Goal: Task Accomplishment & Management: Manage account settings

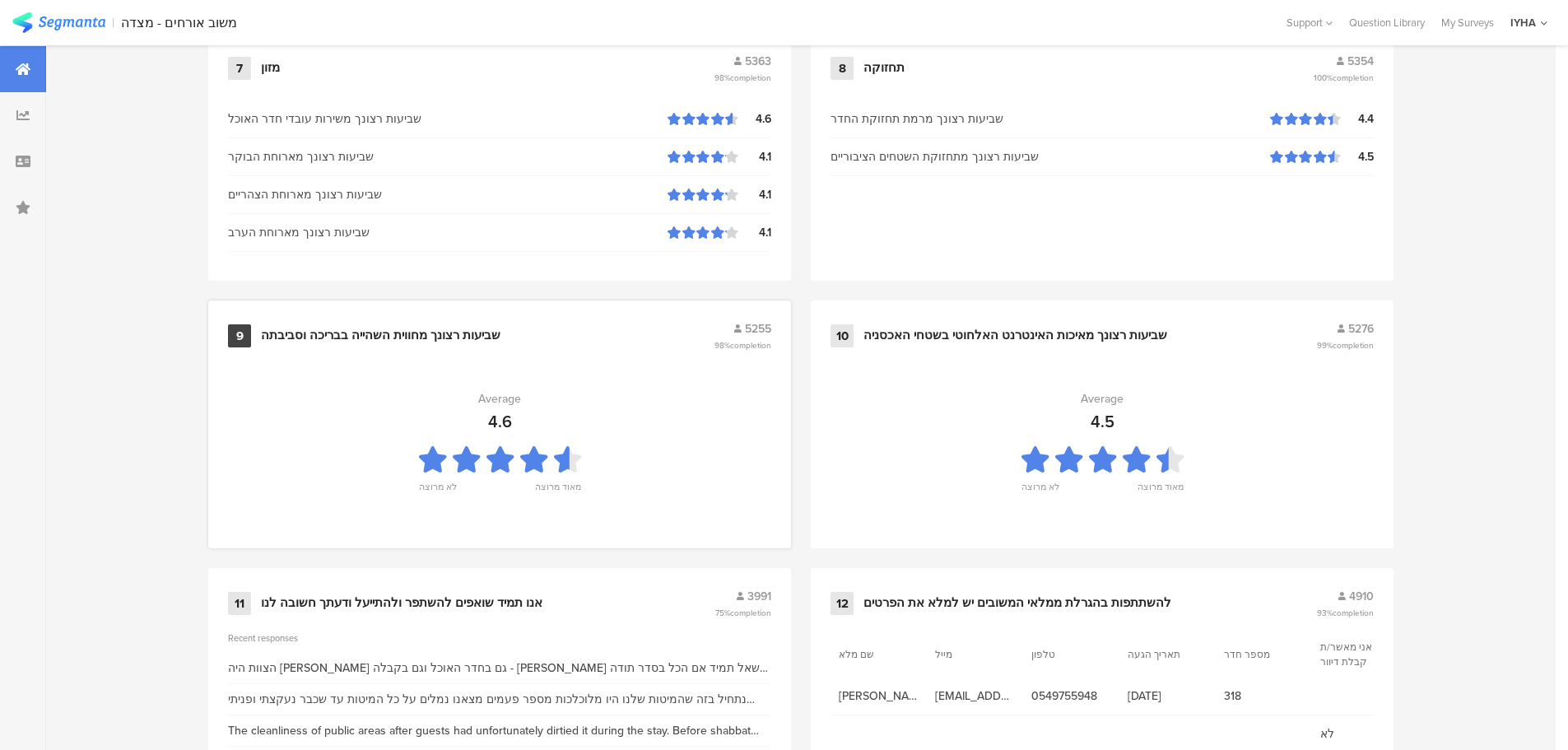
scroll to position [1664, 0]
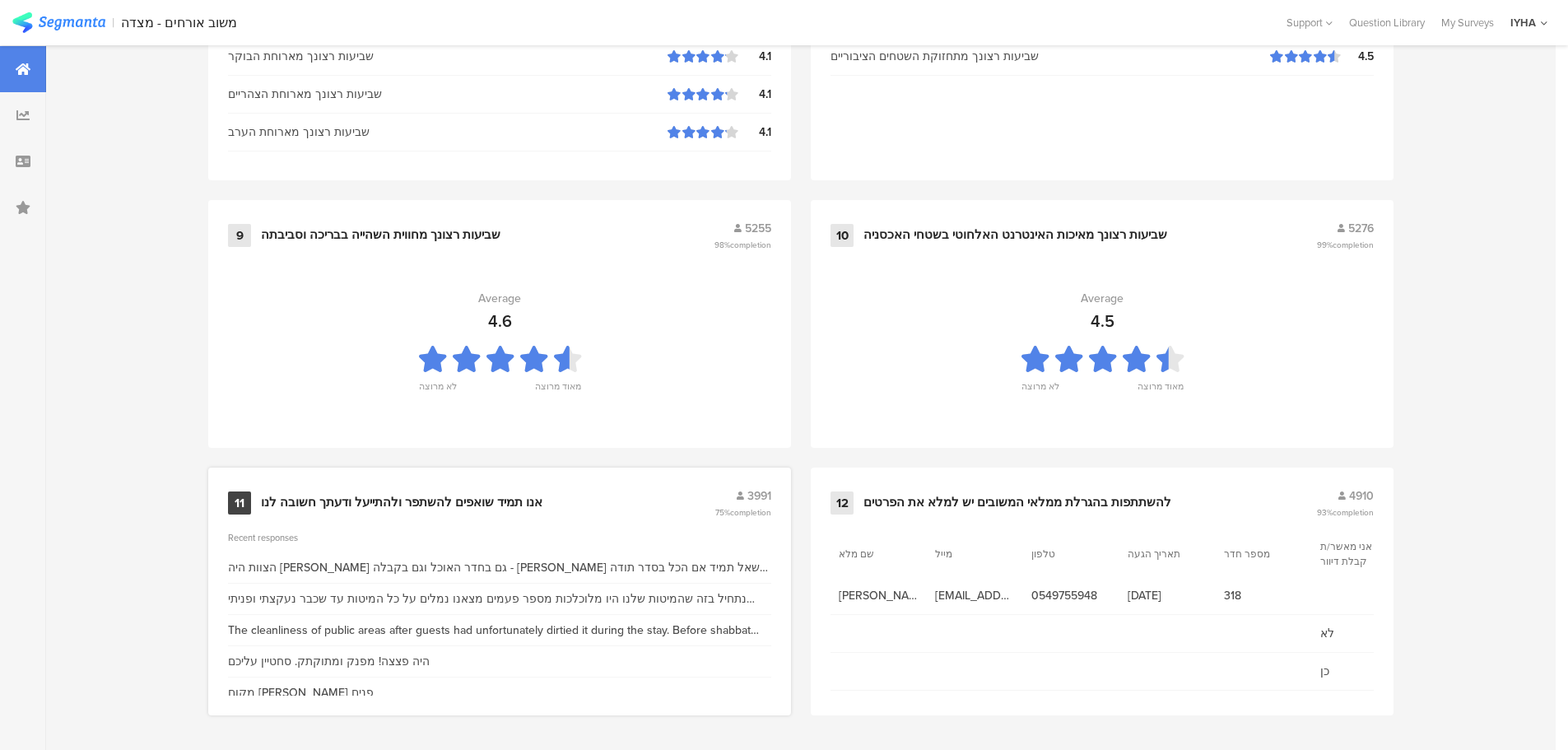
click at [462, 497] on div "אנו תמיד שואפים להשתפר ולהתייעל ודעתך חשובה לנו" at bounding box center [401, 503] width 281 height 17
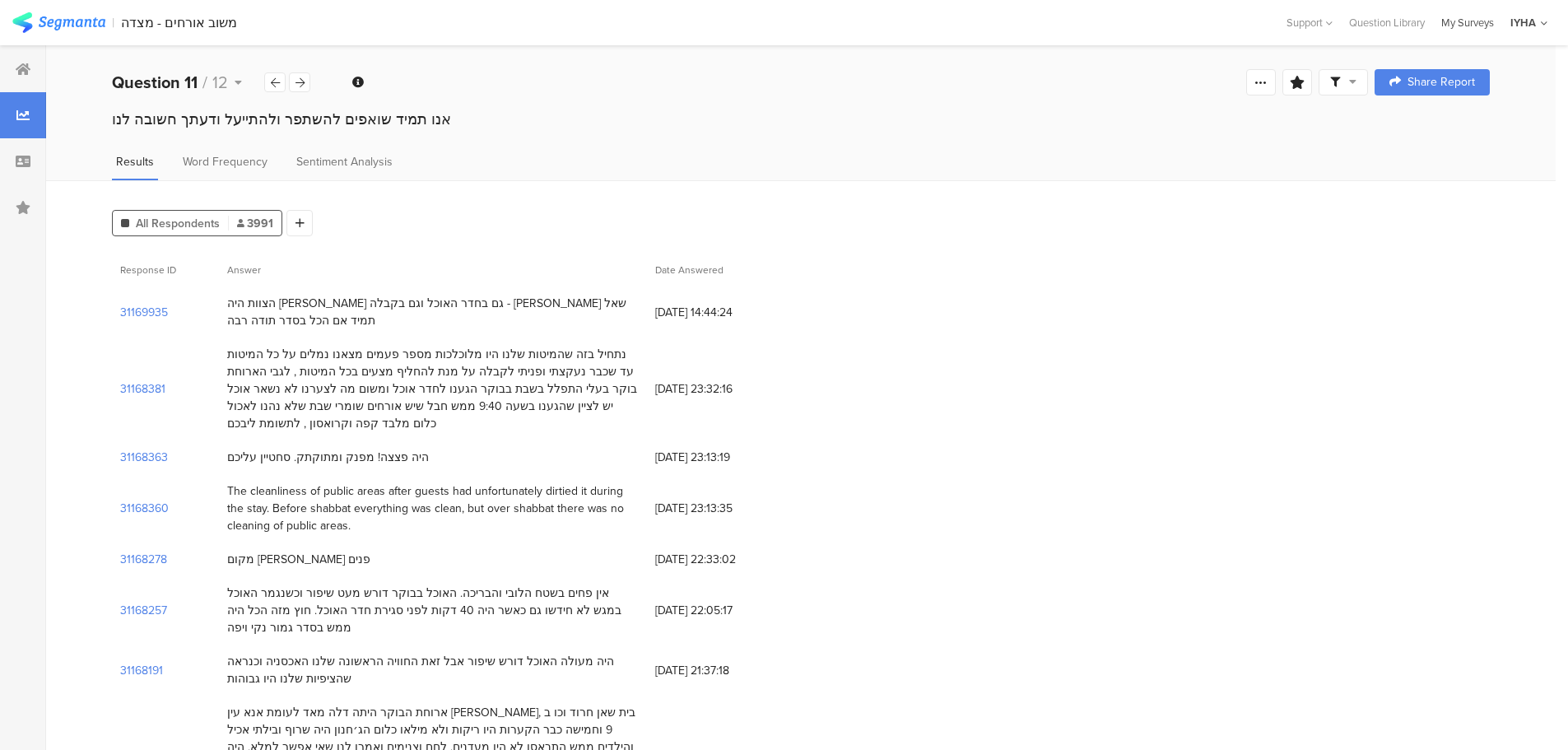
click at [1457, 16] on div "My Surveys" at bounding box center [1468, 22] width 69 height 16
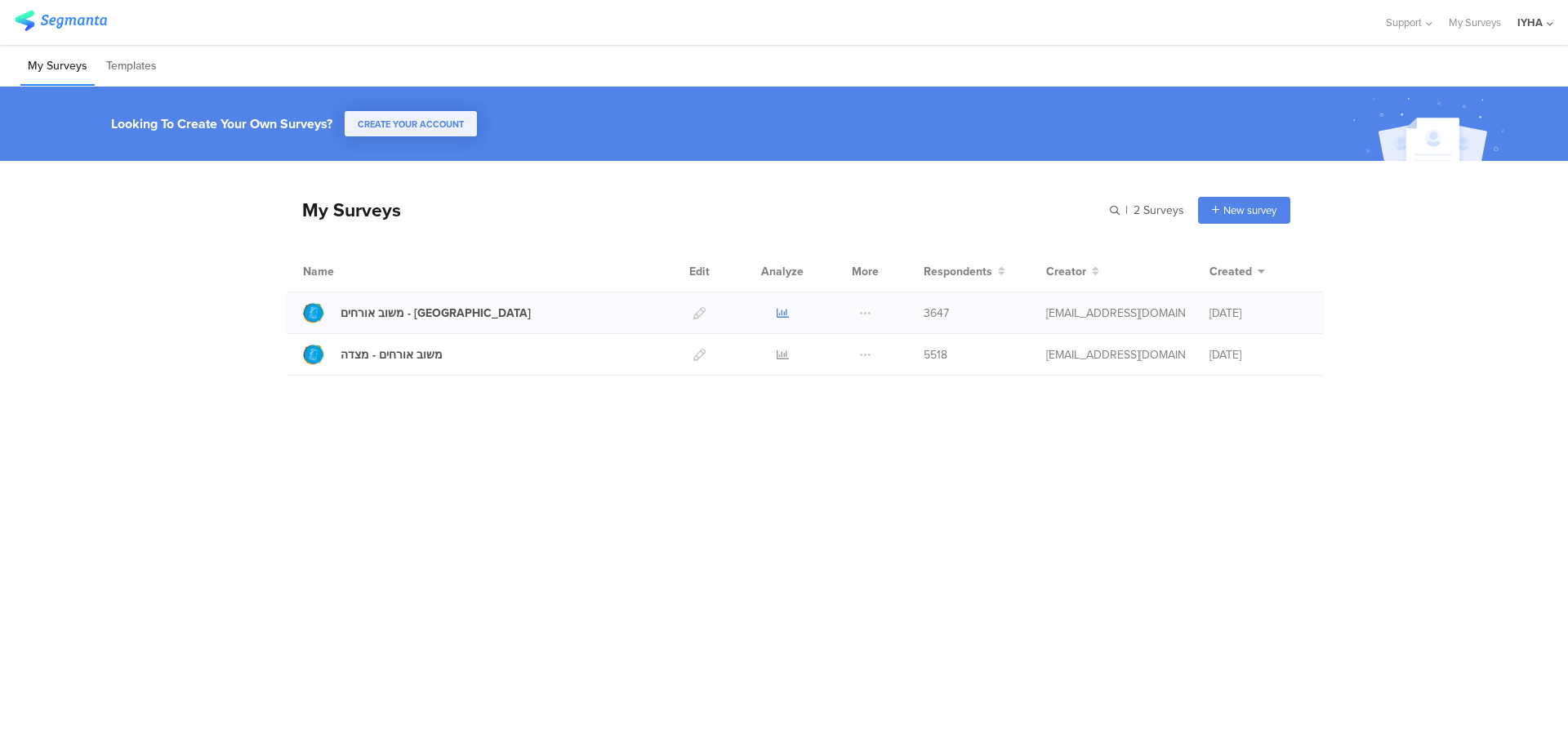
click at [778, 310] on icon at bounding box center [783, 313] width 12 height 12
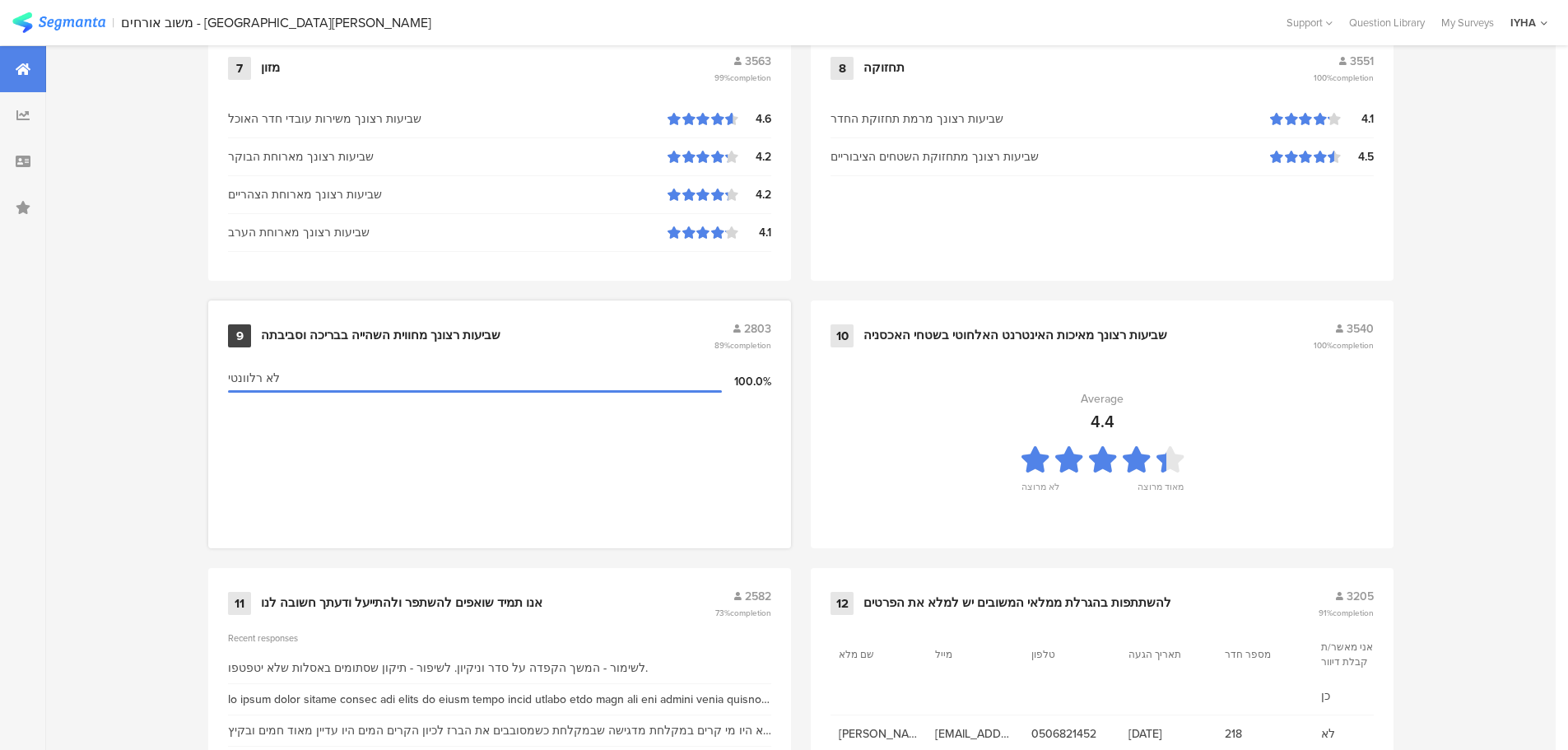
scroll to position [1664, 0]
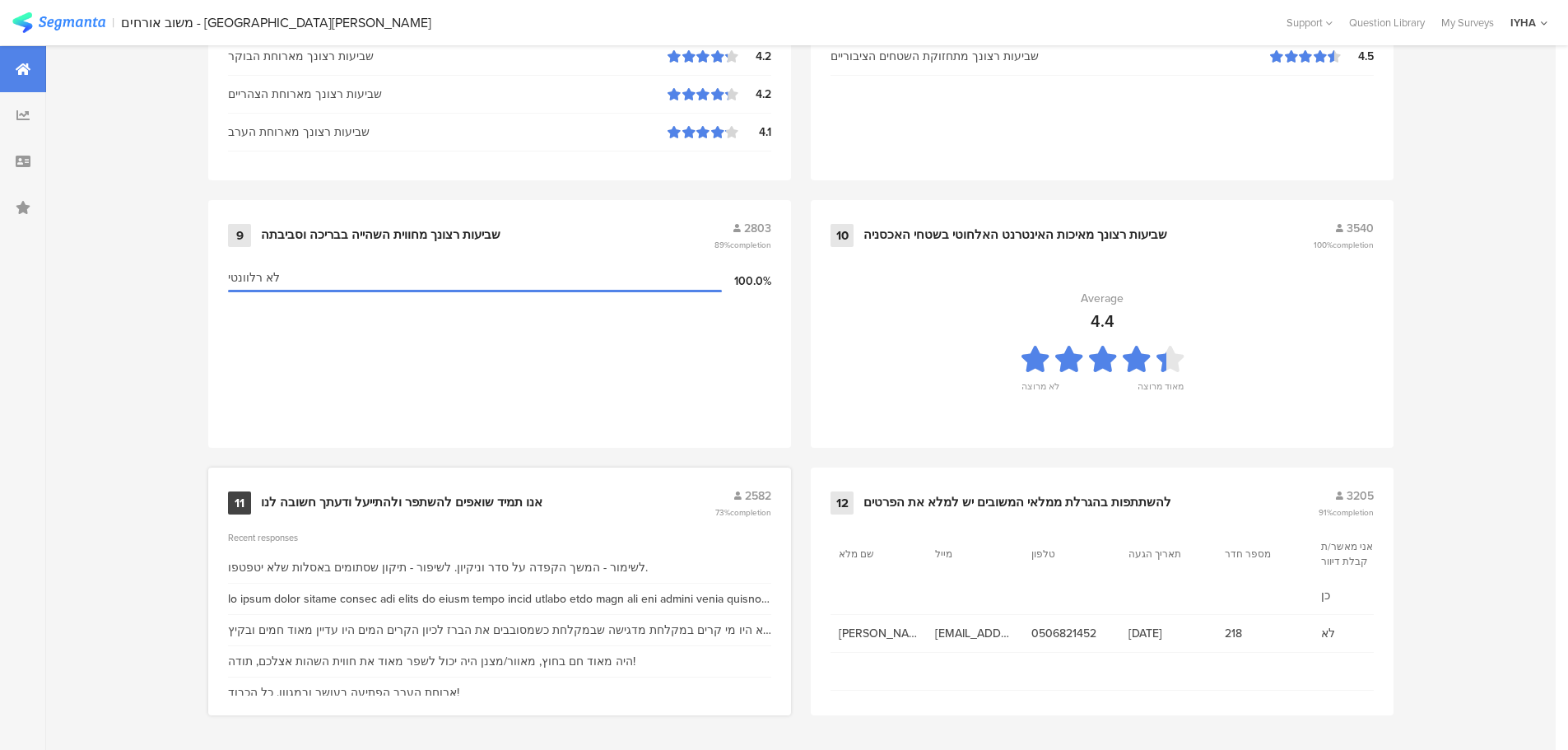
click at [419, 503] on div "אנו תמיד שואפים להשתפר ולהתייעל ודעתך חשובה לנו" at bounding box center [401, 503] width 281 height 17
